Goal: Information Seeking & Learning: Learn about a topic

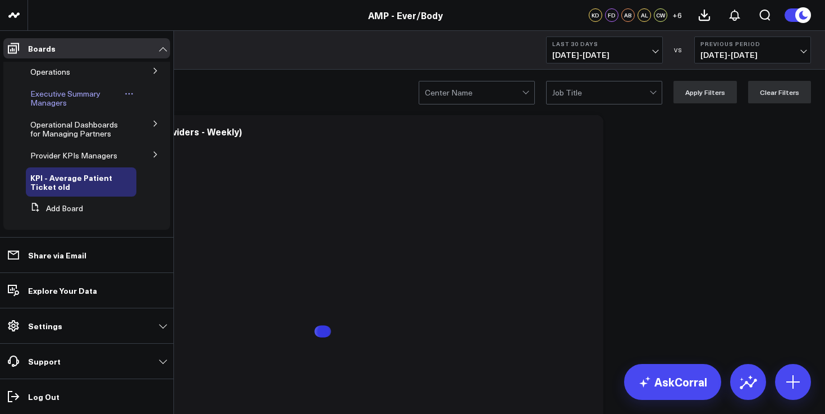
click at [76, 97] on span "Executive Summary Managers" at bounding box center [65, 98] width 70 height 20
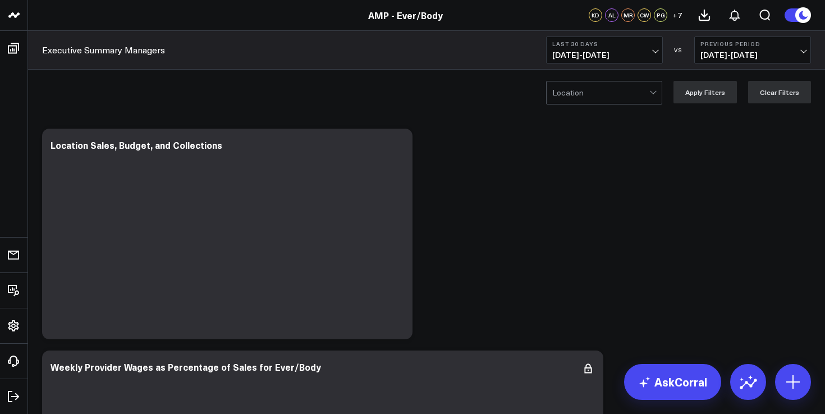
click at [598, 51] on span "[DATE] - [DATE]" at bounding box center [604, 55] width 104 height 9
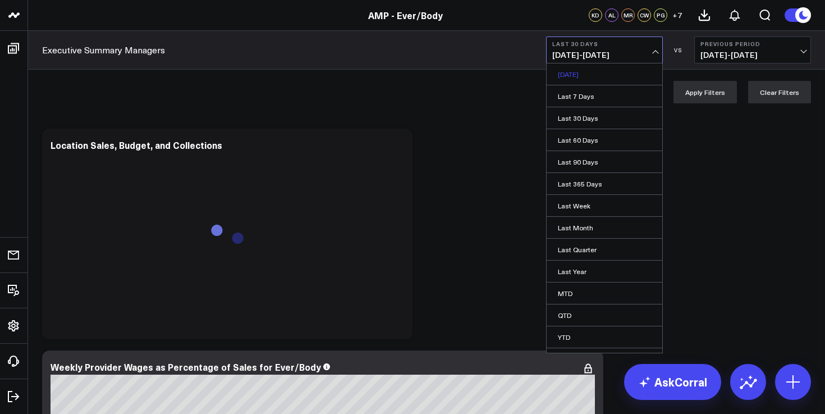
click at [585, 81] on link "[DATE]" at bounding box center [605, 73] width 116 height 21
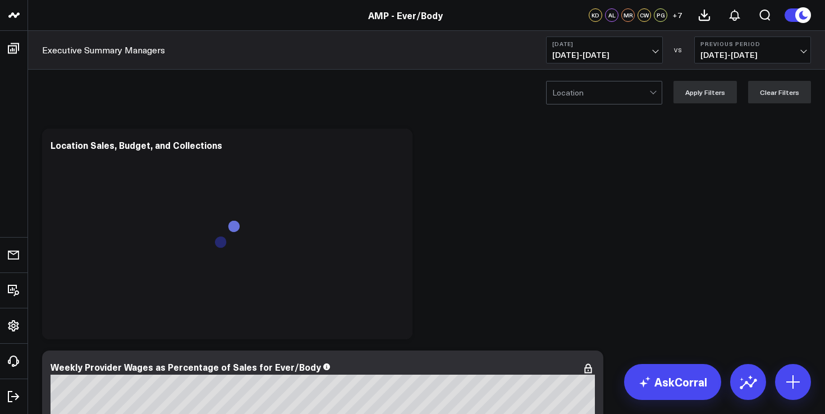
click at [640, 51] on span "[DATE] - [DATE]" at bounding box center [604, 55] width 104 height 9
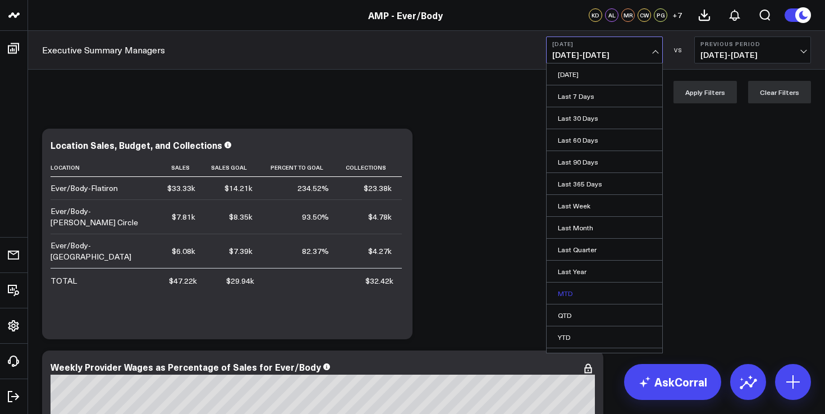
click at [590, 298] on link "MTD" at bounding box center [605, 292] width 116 height 21
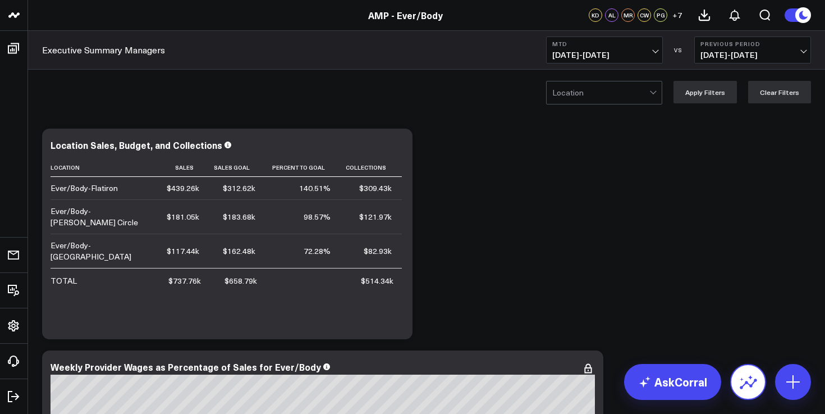
click at [749, 386] on icon at bounding box center [748, 382] width 18 height 18
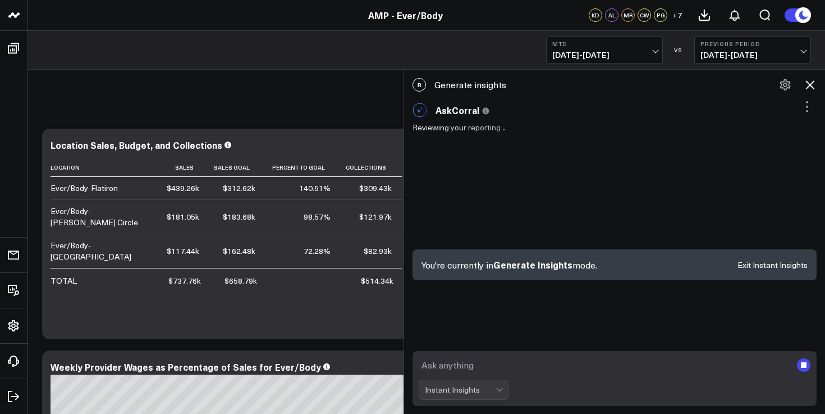
click at [775, 266] on button "Exit Instant Insights" at bounding box center [773, 265] width 70 height 8
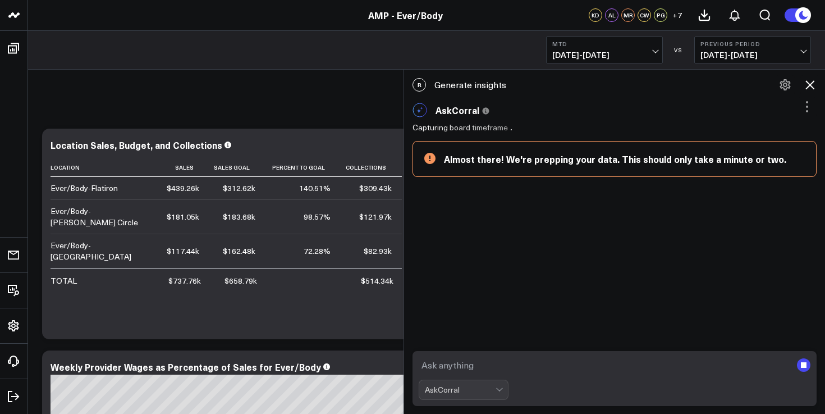
click at [457, 387] on div "AskCorral" at bounding box center [464, 389] width 90 height 20
click at [462, 388] on div "AskCorral" at bounding box center [464, 389] width 90 height 20
click at [500, 390] on div "AskCorral" at bounding box center [464, 389] width 90 height 20
click at [495, 390] on div "AskCorral" at bounding box center [464, 389] width 90 height 20
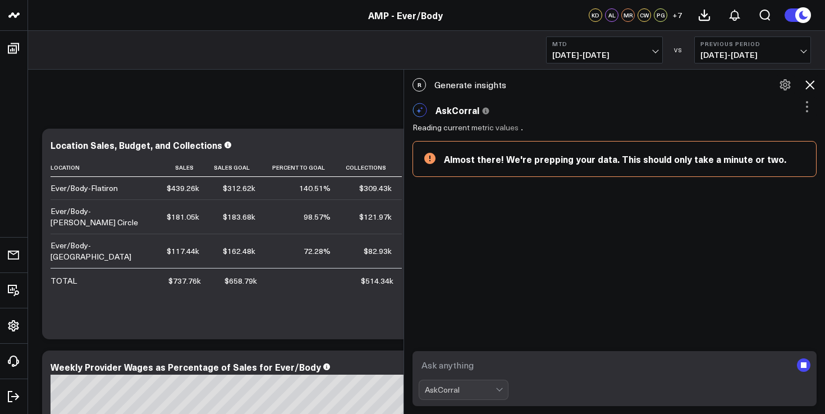
click at [495, 390] on div "AskCorral" at bounding box center [464, 389] width 90 height 20
click at [813, 83] on icon at bounding box center [809, 84] width 13 height 13
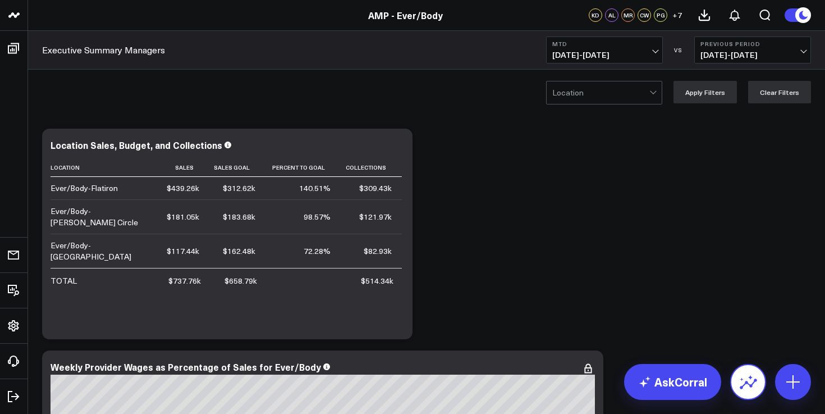
click at [760, 376] on button at bounding box center [748, 382] width 36 height 36
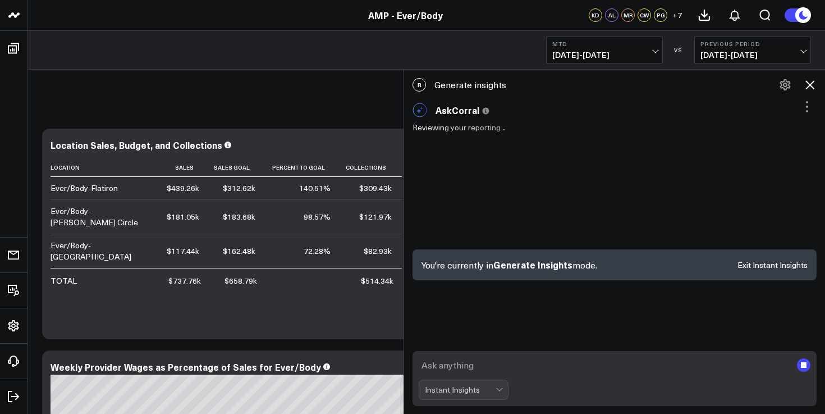
click at [514, 372] on textarea at bounding box center [605, 365] width 373 height 20
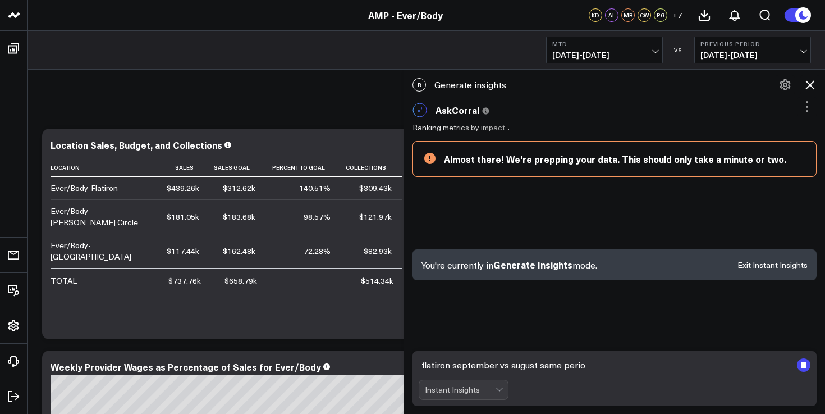
type textarea "flatiron september vs august same period"
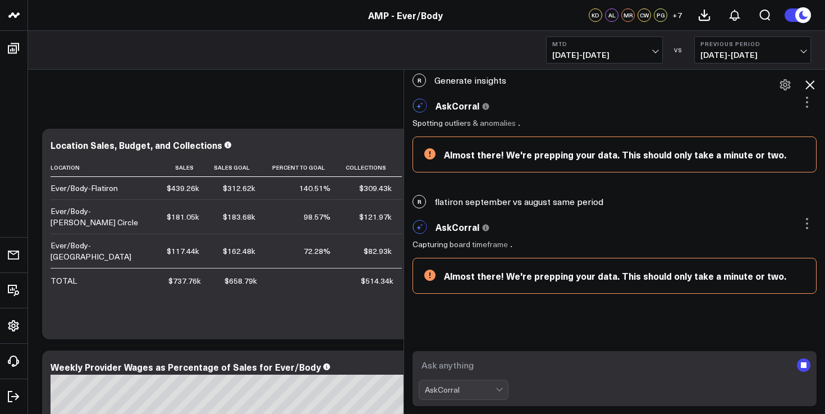
scroll to position [60, 0]
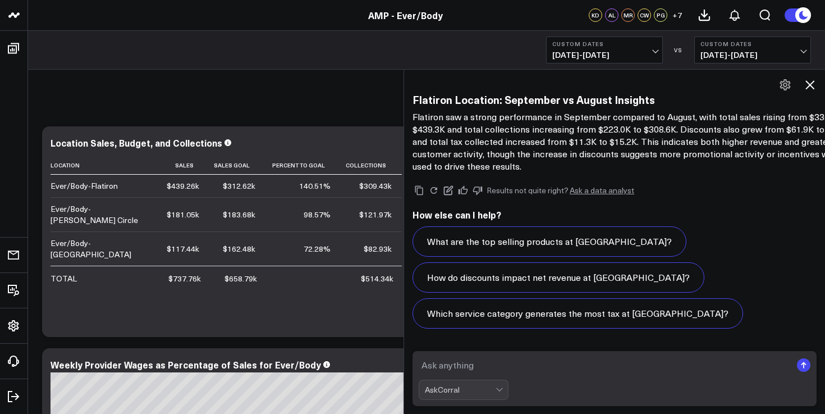
scroll to position [1073, 0]
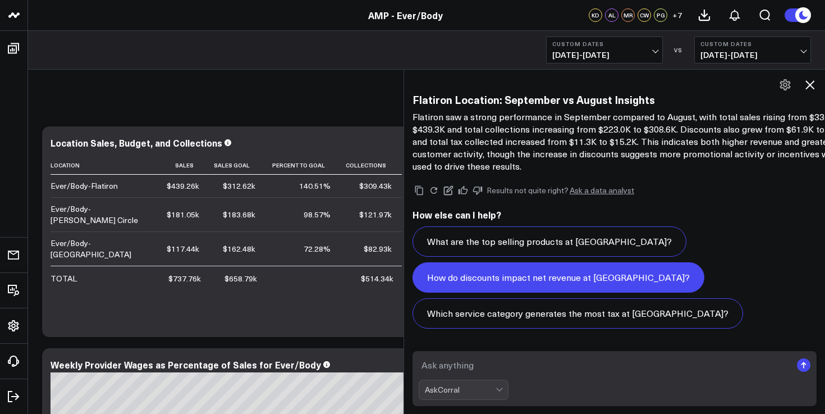
click at [566, 276] on button "How do discounts impact net revenue at [GEOGRAPHIC_DATA]?" at bounding box center [559, 277] width 292 height 30
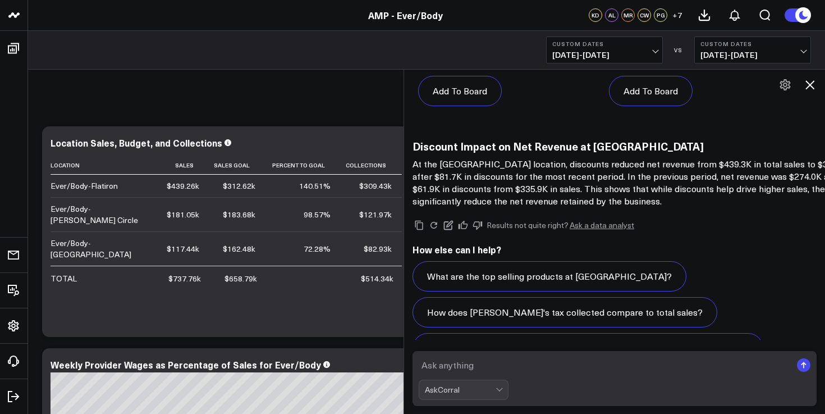
scroll to position [2833, 0]
click at [807, 86] on icon at bounding box center [809, 84] width 13 height 13
